Goal: Transaction & Acquisition: Purchase product/service

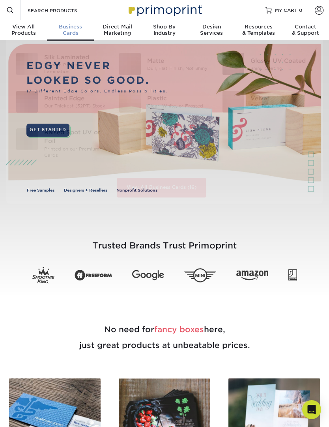
click at [73, 32] on div "Business Cards" at bounding box center [70, 30] width 47 height 13
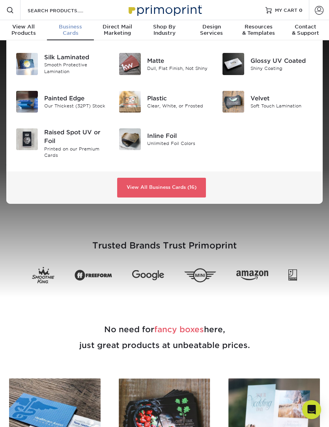
click at [262, 108] on div "Soft Touch Lamination" at bounding box center [282, 106] width 63 height 7
click at [79, 64] on div "Smooth Protective Lamination" at bounding box center [75, 68] width 63 height 13
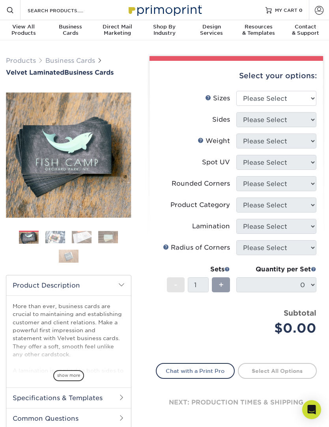
click at [73, 373] on span "show more" at bounding box center [68, 375] width 31 height 11
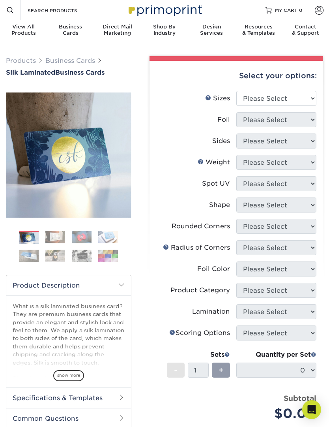
click at [69, 370] on span "show more" at bounding box center [68, 375] width 31 height 11
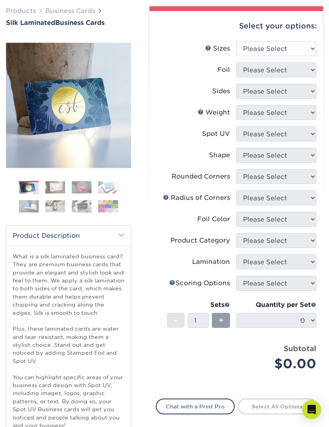
scroll to position [48, 0]
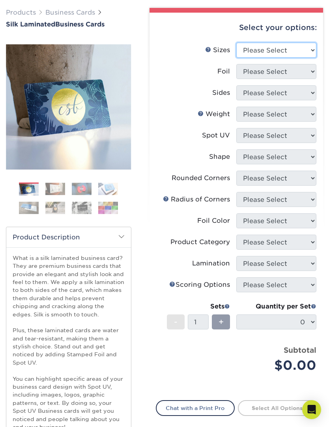
click at [304, 53] on select "Please Select 1.5" x 3.5" - Mini 1.75" x 3.5" - Mini 2" x 2" - Square 2" x 3" -…" at bounding box center [277, 50] width 80 height 15
select select "2.00x3.50"
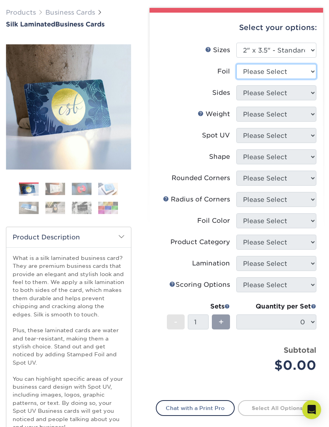
click at [310, 74] on select "Please Select Yes No" at bounding box center [277, 71] width 80 height 15
select select "0"
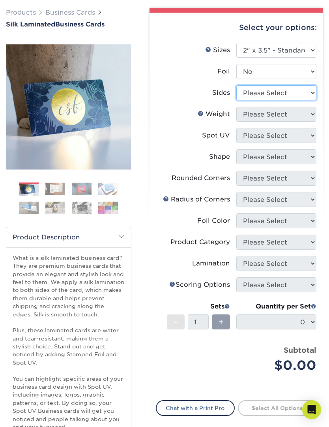
click at [311, 93] on select "Please Select Print Both Sides Print Front Only" at bounding box center [277, 92] width 80 height 15
select select "13abbda7-1d64-4f25-8bb2-c179b224825d"
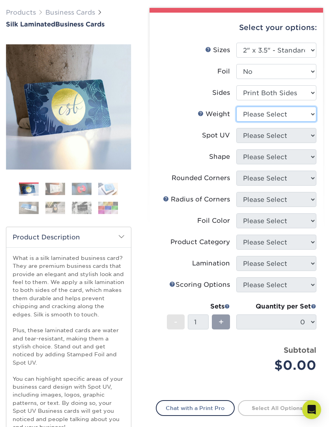
click at [310, 115] on select "Please Select 16PT" at bounding box center [277, 114] width 80 height 15
click at [310, 117] on select "Please Select 16PT" at bounding box center [277, 114] width 80 height 15
select select "-1"
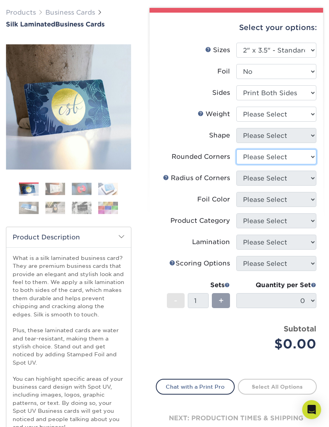
click at [309, 160] on select "Please Select Yes - Round 2 Corners Yes - Round 4 Corners No" at bounding box center [277, 156] width 80 height 15
select select "-1"
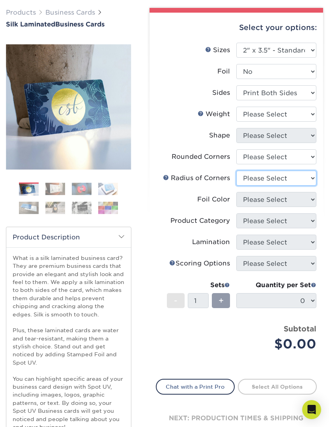
click at [308, 177] on select "Please Select" at bounding box center [277, 178] width 80 height 15
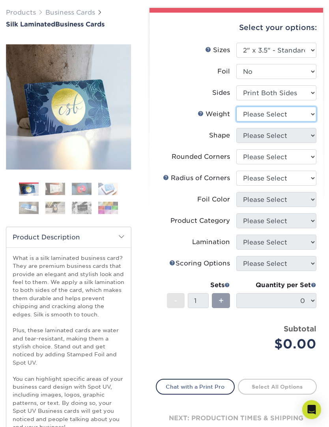
click at [307, 115] on select "Please Select 16PT" at bounding box center [277, 114] width 80 height 15
select select "16PT"
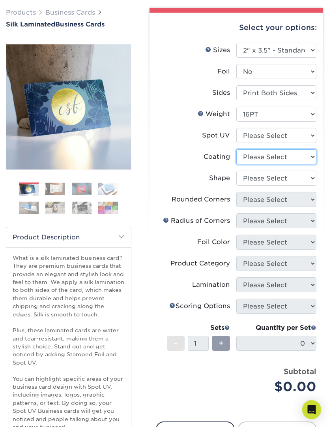
click at [310, 158] on select at bounding box center [277, 156] width 80 height 15
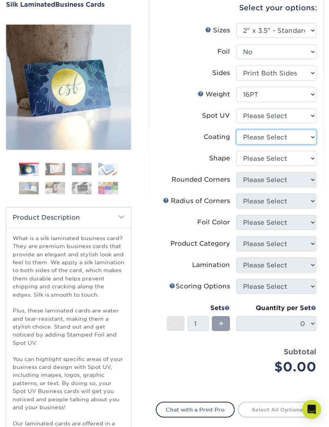
scroll to position [69, 0]
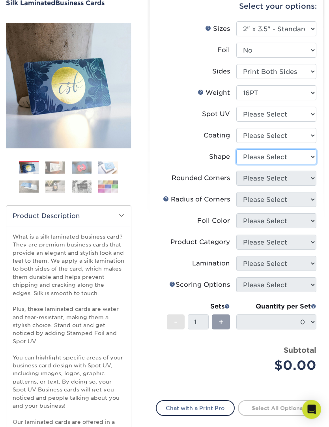
click at [310, 156] on select "Please Select Standard Oval" at bounding box center [277, 157] width 80 height 15
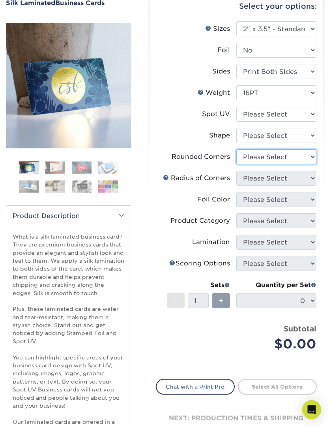
click at [311, 156] on select "Please Select Yes - Round 2 Corners Yes - Round 4 Corners No" at bounding box center [277, 156] width 80 height 15
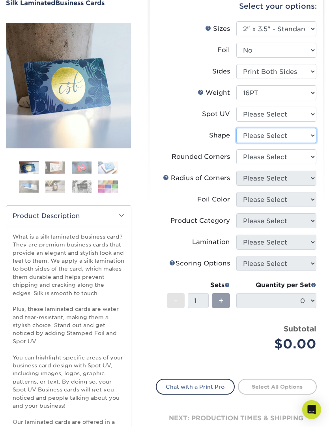
click at [310, 135] on select "Please Select Standard Oval" at bounding box center [277, 135] width 80 height 15
click at [312, 134] on select "Please Select Standard Oval" at bounding box center [277, 135] width 80 height 15
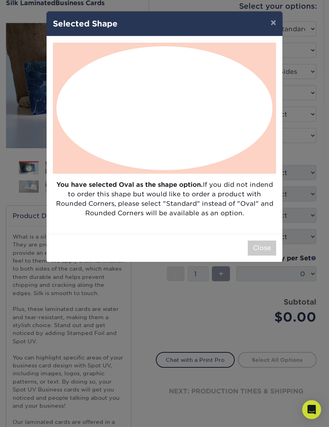
click at [257, 250] on button "Close" at bounding box center [262, 247] width 28 height 15
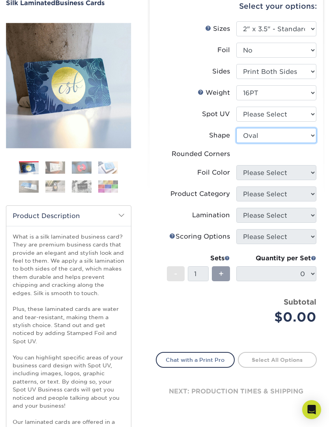
click at [310, 131] on select "Please Select Standard Oval" at bounding box center [277, 135] width 80 height 15
select select "standard"
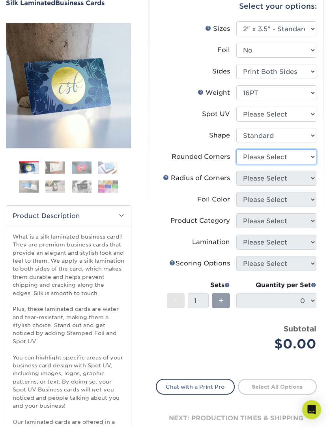
click at [312, 158] on select "Please Select Yes - Round 2 Corners Yes - Round 4 Corners No" at bounding box center [277, 156] width 80 height 15
select select "-1"
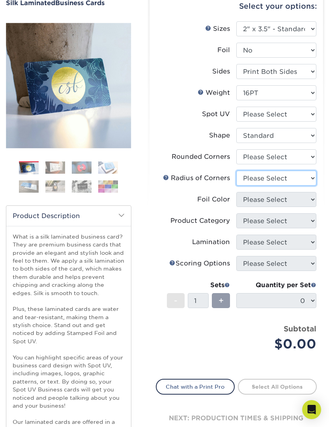
click at [308, 180] on select "Please Select" at bounding box center [277, 178] width 80 height 15
click at [308, 178] on select "Please Select" at bounding box center [277, 178] width 80 height 15
click at [288, 176] on select "Please Select" at bounding box center [277, 178] width 80 height 15
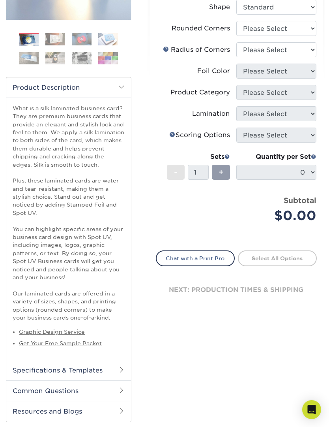
scroll to position [196, 0]
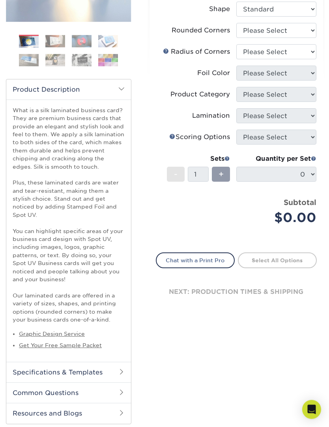
click at [111, 370] on h2 "Specifications & Templates" at bounding box center [68, 372] width 125 height 21
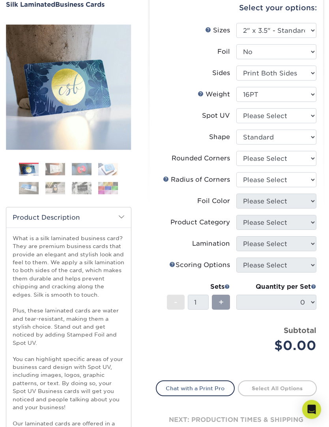
scroll to position [0, 0]
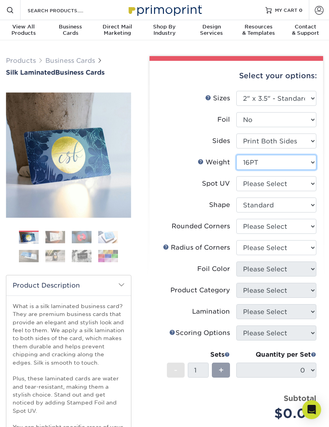
click at [308, 164] on select "Please Select 16PT" at bounding box center [277, 162] width 80 height 15
select select "-1"
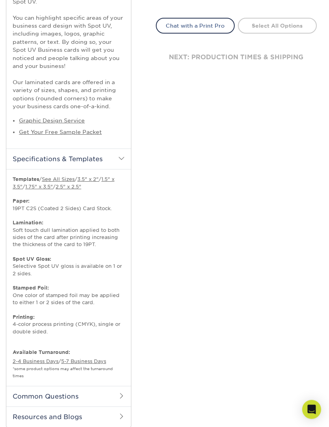
scroll to position [409, 0]
click at [126, 387] on h2 "Common Questions" at bounding box center [68, 396] width 125 height 21
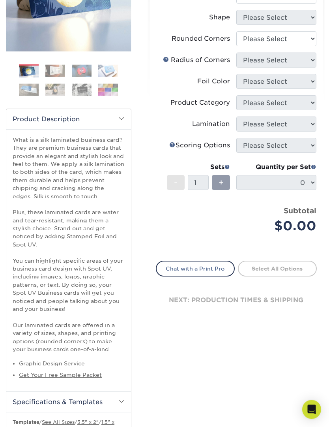
scroll to position [166, 0]
click at [193, 272] on link "Chat with a Print Pro" at bounding box center [195, 269] width 79 height 16
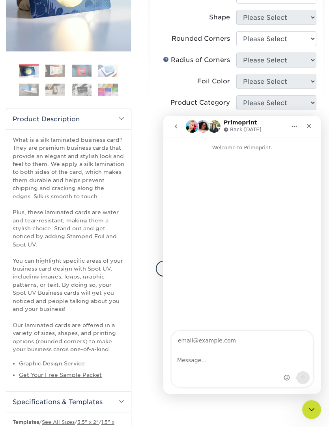
scroll to position [0, 0]
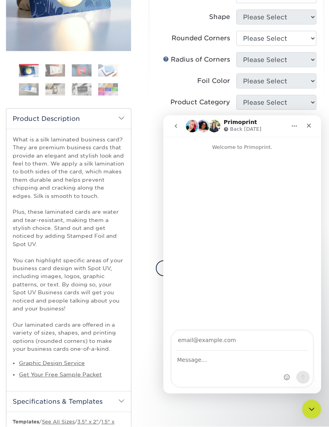
click at [312, 126] on div "Close" at bounding box center [309, 125] width 14 height 14
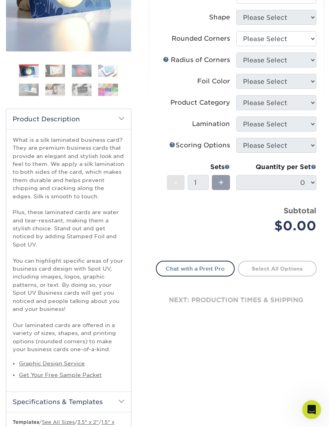
click at [272, 273] on link "Select All Options" at bounding box center [277, 269] width 79 height 16
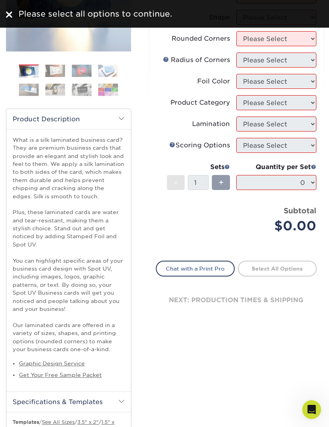
click at [9, 12] on img at bounding box center [9, 14] width 6 height 6
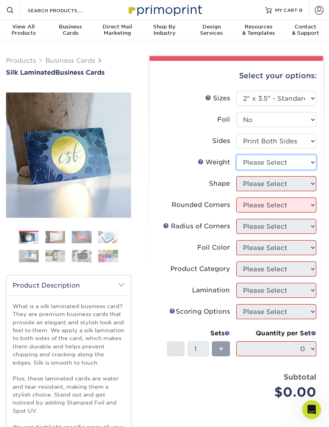
click at [306, 164] on select "Please Select 16PT" at bounding box center [277, 162] width 80 height 15
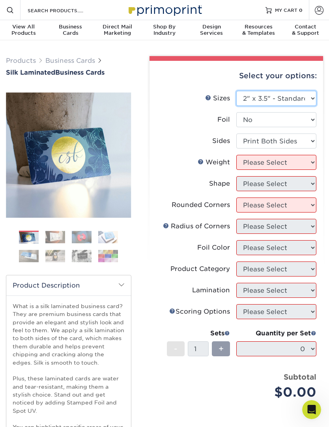
click at [308, 95] on select "Please Select 1.5" x 3.5" - Mini 1.75" x 3.5" - Mini 2" x 2" - Square 2" x 3" -…" at bounding box center [277, 98] width 80 height 15
click at [306, 123] on select "Please Select Yes No" at bounding box center [277, 119] width 80 height 15
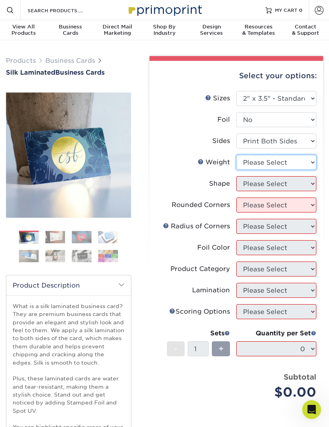
click at [308, 164] on select "Please Select 16PT" at bounding box center [277, 162] width 80 height 15
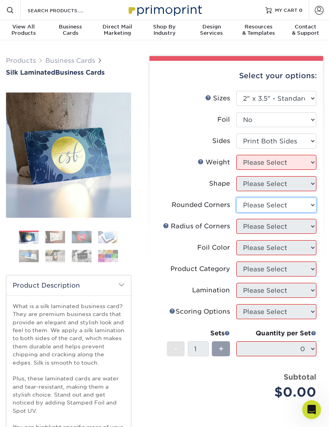
click at [278, 211] on select "Please Select Yes - Round 2 Corners Yes - Round 4 Corners No" at bounding box center [277, 204] width 80 height 15
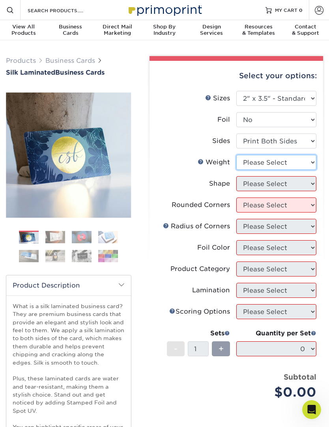
click at [304, 166] on select "Please Select 16PT" at bounding box center [277, 162] width 80 height 15
click at [53, 76] on span "Silk Laminated" at bounding box center [30, 73] width 49 height 8
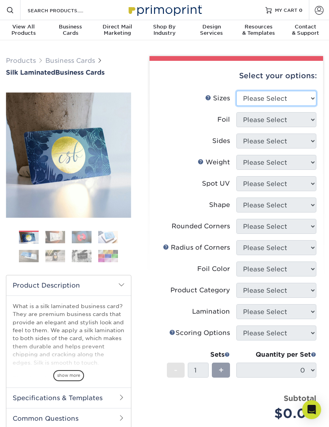
click at [311, 95] on select "Please Select 1.5" x 3.5" - Mini 1.75" x 3.5" - Mini 2" x 2" - Square 2" x 3" -…" at bounding box center [277, 98] width 80 height 15
select select "2.00x3.50"
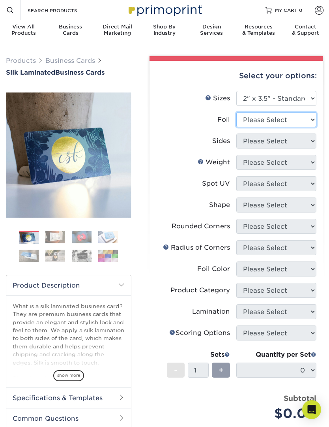
click at [303, 124] on select "Please Select Yes No" at bounding box center [277, 119] width 80 height 15
select select "0"
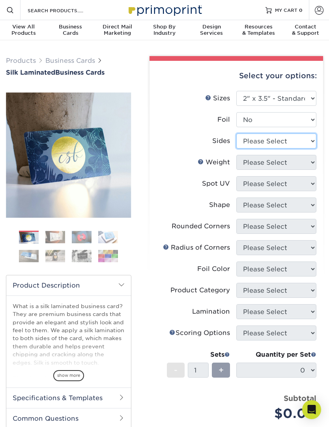
click at [309, 141] on select "Please Select Print Both Sides Print Front Only" at bounding box center [277, 140] width 80 height 15
select select "13abbda7-1d64-4f25-8bb2-c179b224825d"
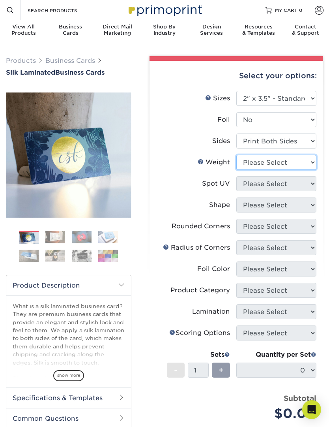
click at [310, 164] on select "Please Select 16PT" at bounding box center [277, 162] width 80 height 15
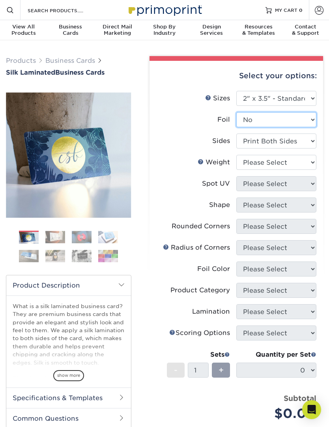
click at [310, 118] on select "Please Select Yes No" at bounding box center [277, 119] width 80 height 15
select select "1"
select select "-1"
click at [315, 116] on select "Please Select Yes No" at bounding box center [277, 119] width 80 height 15
select select "0"
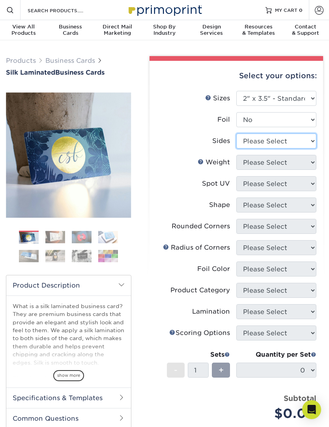
click at [303, 143] on select "Please Select Print Both Sides Print Front Only" at bounding box center [277, 140] width 80 height 15
select select "13abbda7-1d64-4f25-8bb2-c179b224825d"
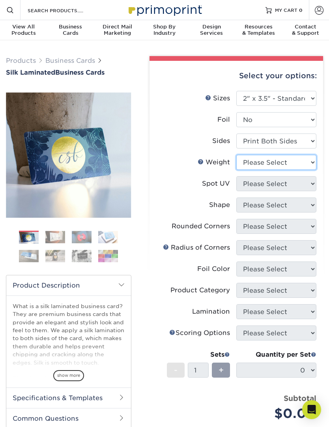
click at [309, 164] on select "Please Select 16PT" at bounding box center [277, 162] width 80 height 15
click at [310, 163] on select "Please Select 16PT" at bounding box center [277, 162] width 80 height 15
select select "16PT"
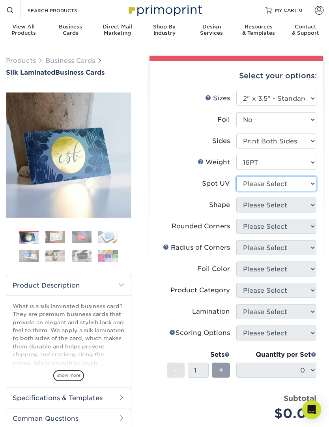
click at [309, 184] on select "Please Select No Spot UV Front and Back (Both Sides) Front Only Back Only" at bounding box center [277, 183] width 80 height 15
select select "3"
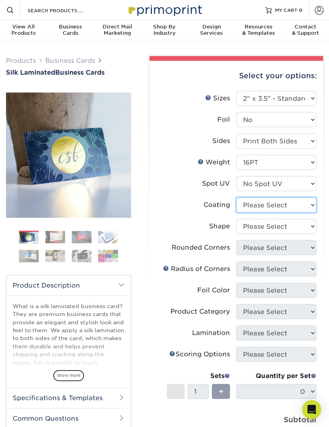
click at [311, 205] on select at bounding box center [277, 204] width 80 height 15
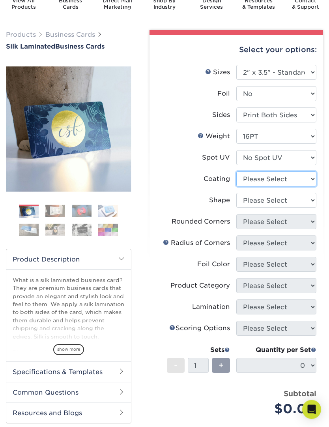
scroll to position [26, 0]
click at [315, 180] on select at bounding box center [277, 179] width 80 height 15
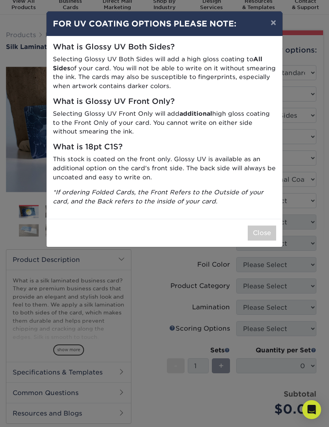
click at [259, 231] on button "Close" at bounding box center [262, 232] width 28 height 15
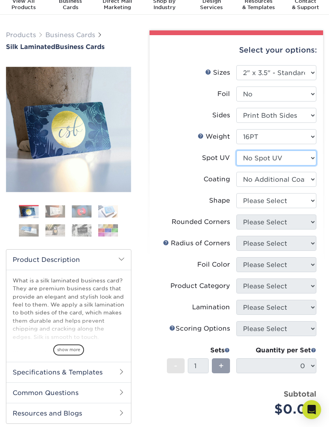
click at [310, 159] on select "Please Select No Spot UV Front and Back (Both Sides) Front Only Back Only" at bounding box center [277, 157] width 80 height 15
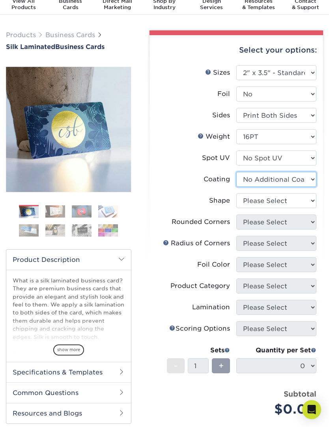
click at [299, 176] on select at bounding box center [277, 179] width 80 height 15
select select "-1"
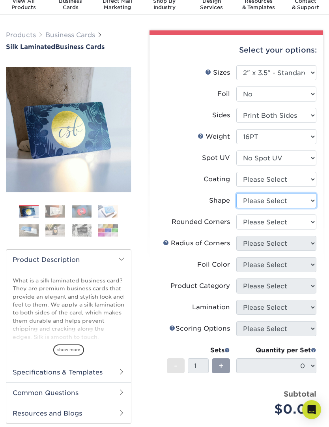
click at [306, 198] on select "Please Select Standard Oval" at bounding box center [277, 200] width 80 height 15
select select "standard"
click at [309, 225] on select "Please Select Yes - Round 2 Corners Yes - Round 4 Corners No" at bounding box center [277, 221] width 80 height 15
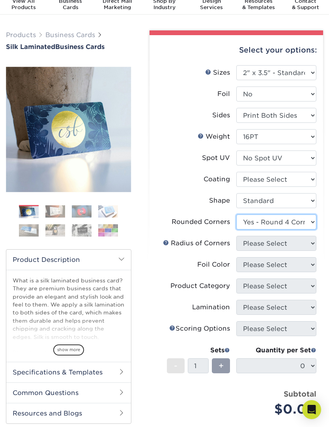
select select "-1"
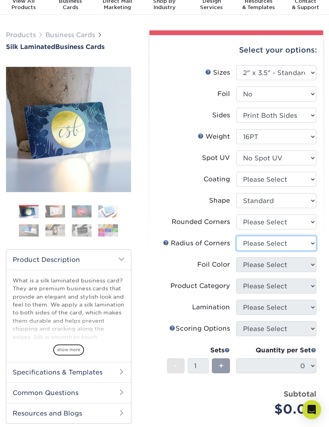
click at [313, 240] on select "Please Select" at bounding box center [277, 243] width 80 height 15
click at [316, 245] on select "Please Select" at bounding box center [277, 243] width 80 height 15
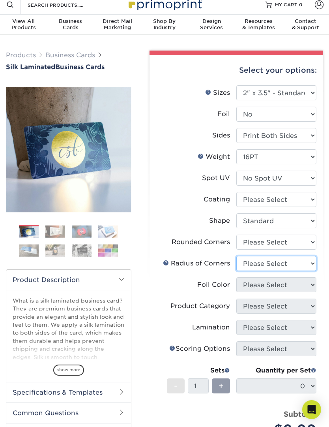
scroll to position [0, 0]
